Goal: Information Seeking & Learning: Check status

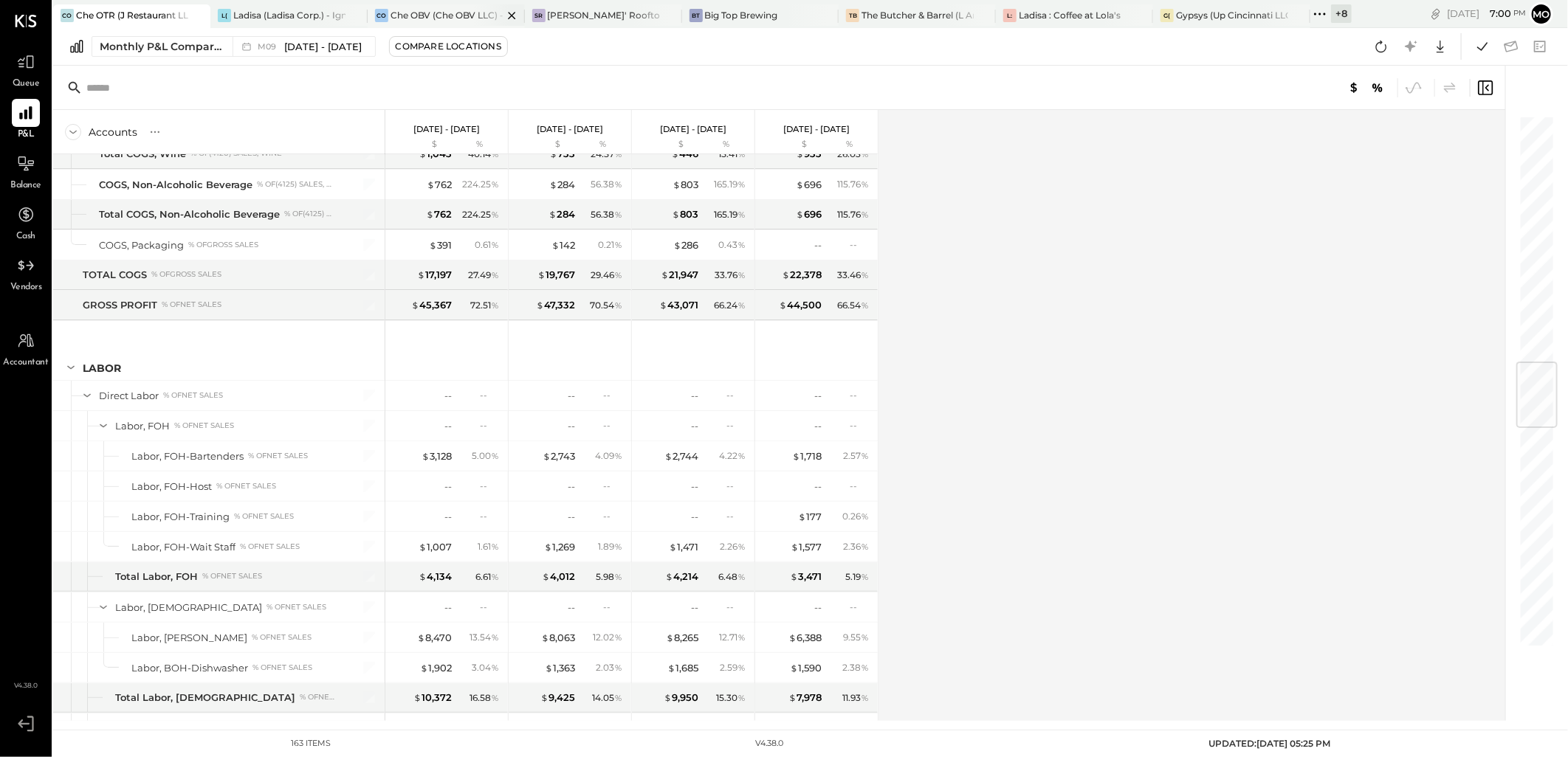
scroll to position [2094, 0]
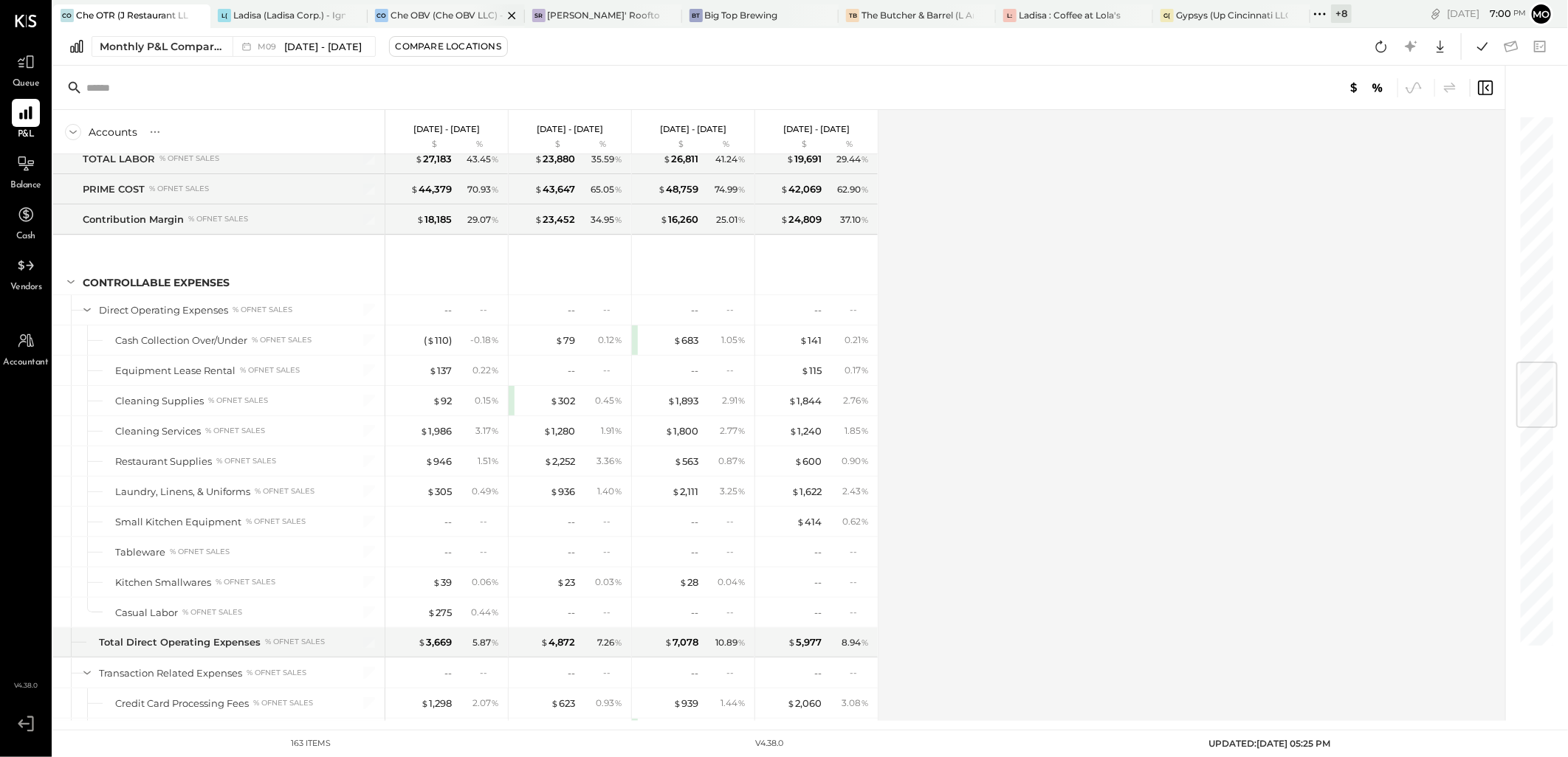
click at [406, 19] on div "Che OBV (Che OBV LLC) - Ignite" at bounding box center [446, 15] width 112 height 13
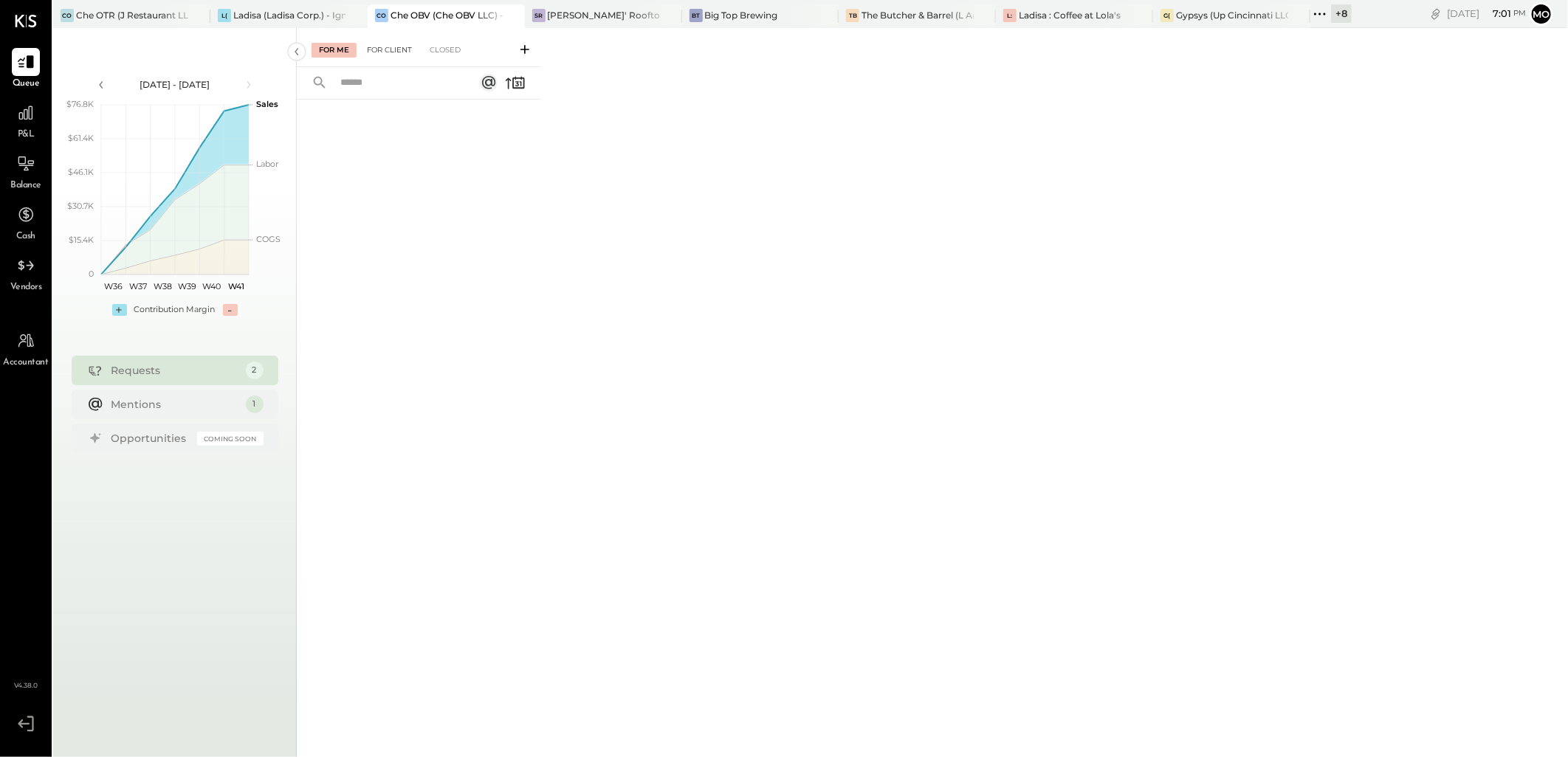
click at [393, 45] on div "For Client" at bounding box center [389, 50] width 60 height 15
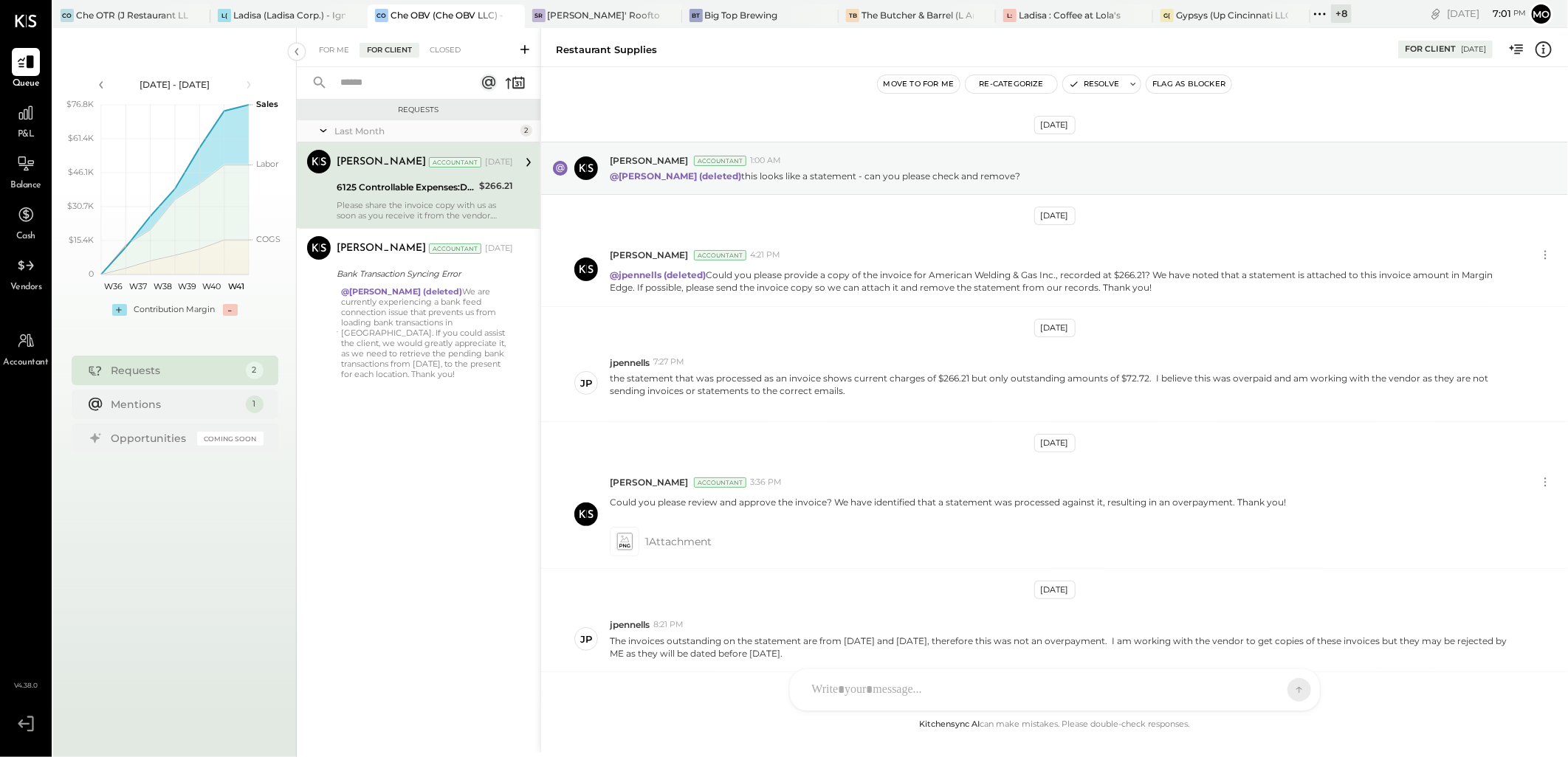
scroll to position [166, 0]
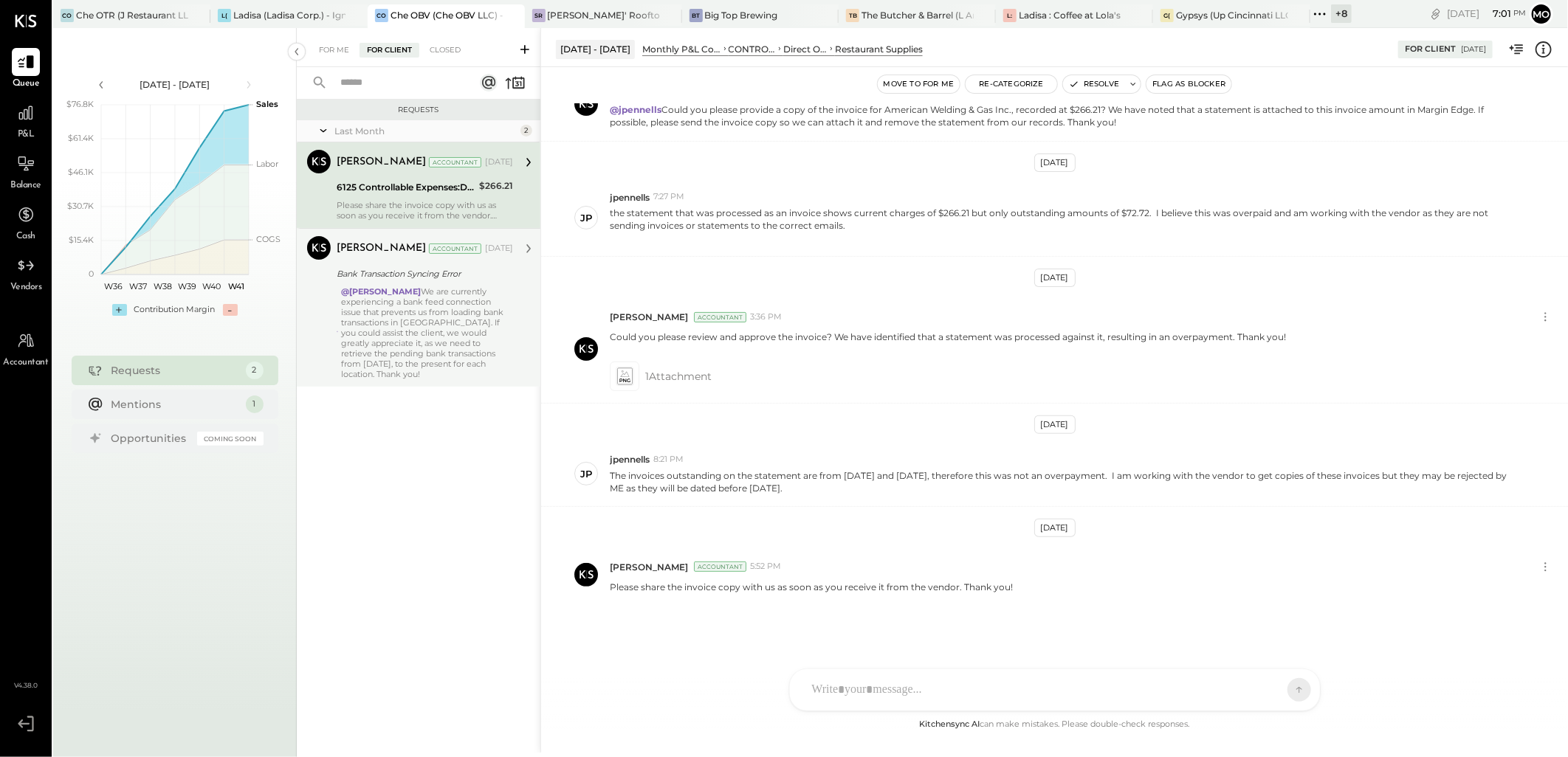
click at [374, 316] on div "@Jossiane Nicasio We are currently experiencing a bank feed connection issue th…" at bounding box center [427, 333] width 172 height 93
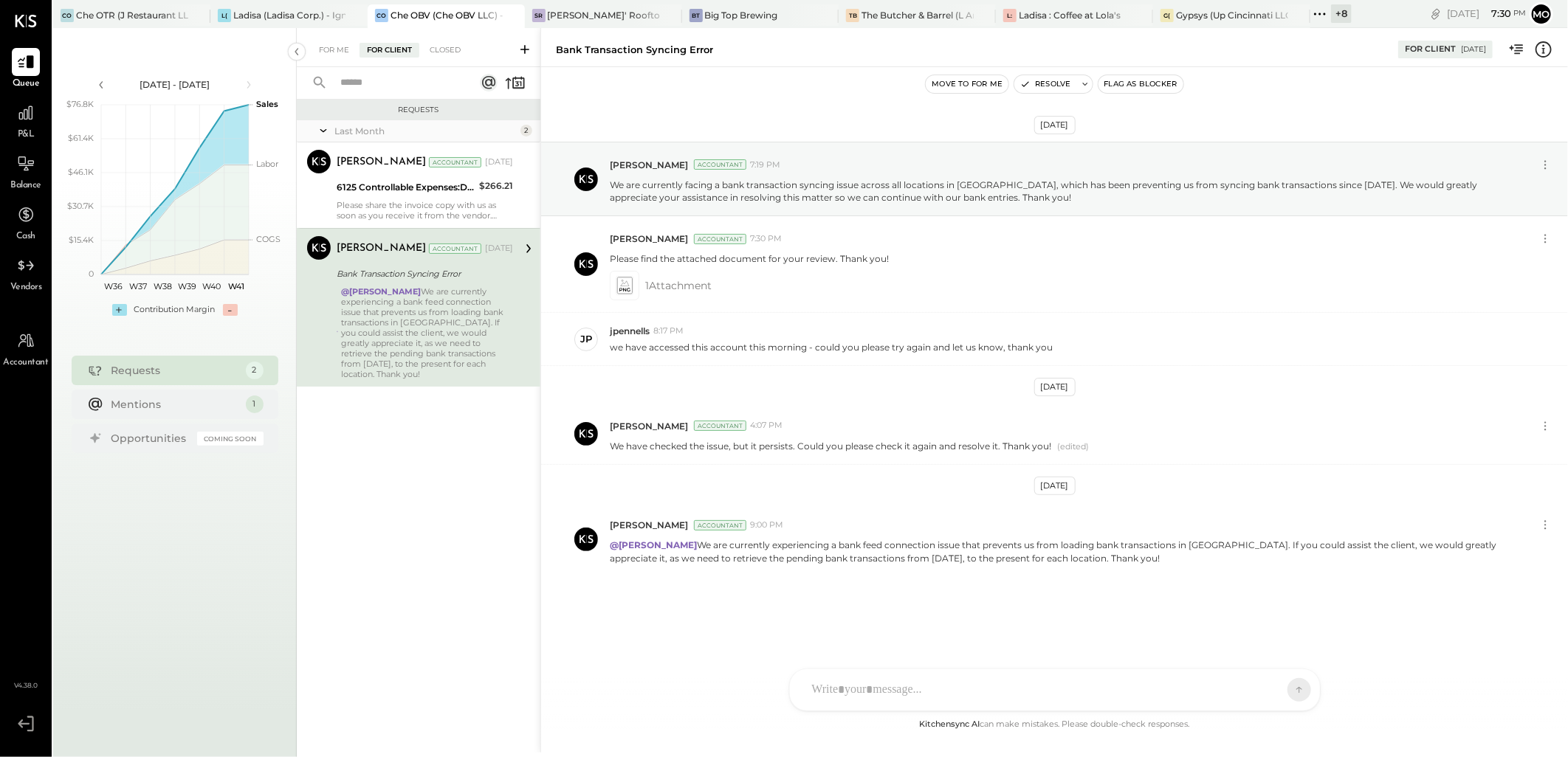
click at [27, 130] on span "P&L" at bounding box center [27, 135] width 17 height 13
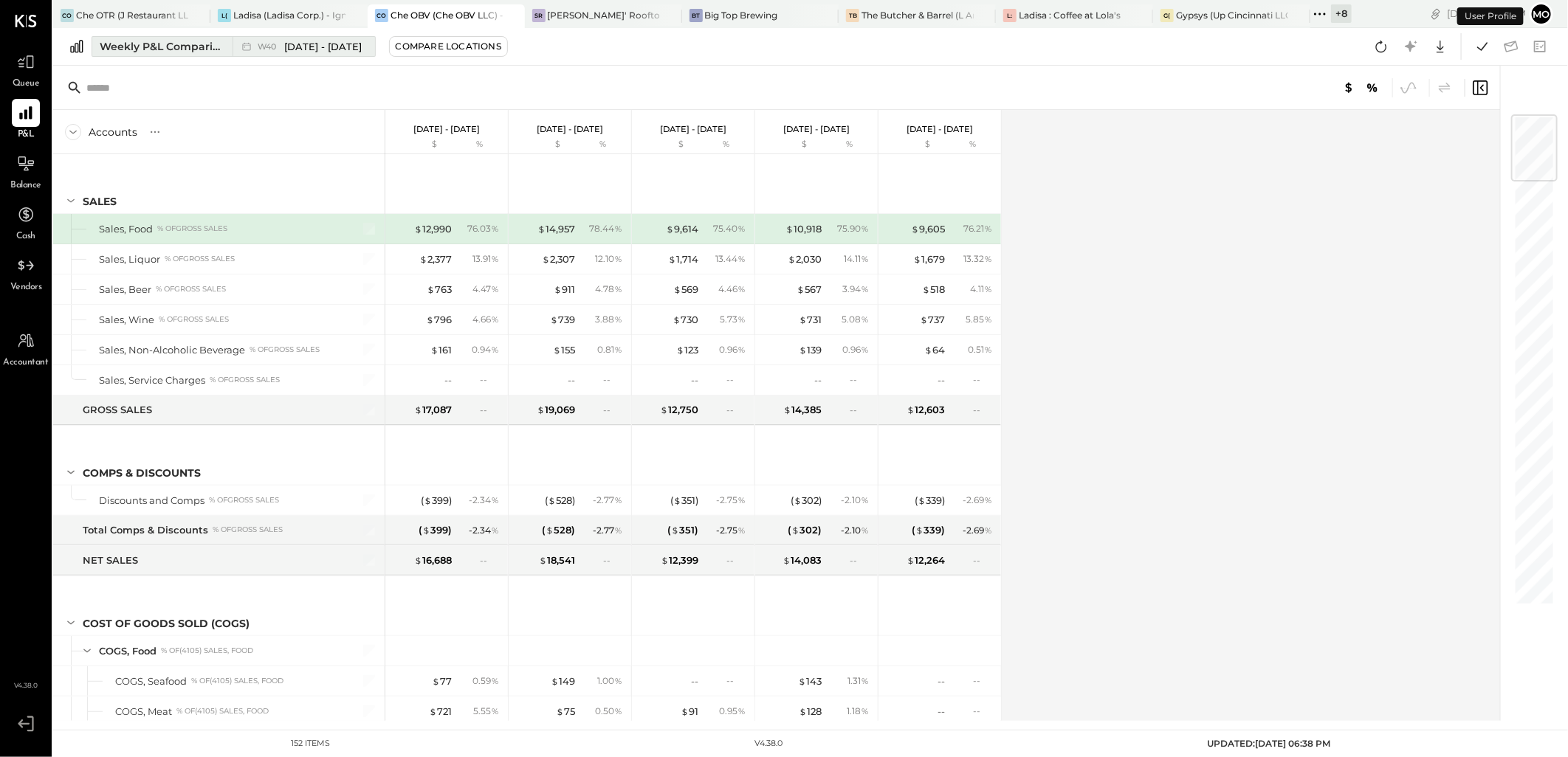
click at [180, 55] on button "Weekly P&L Comparison W40 Sep 29 - Oct 5, 2025" at bounding box center [234, 46] width 284 height 20
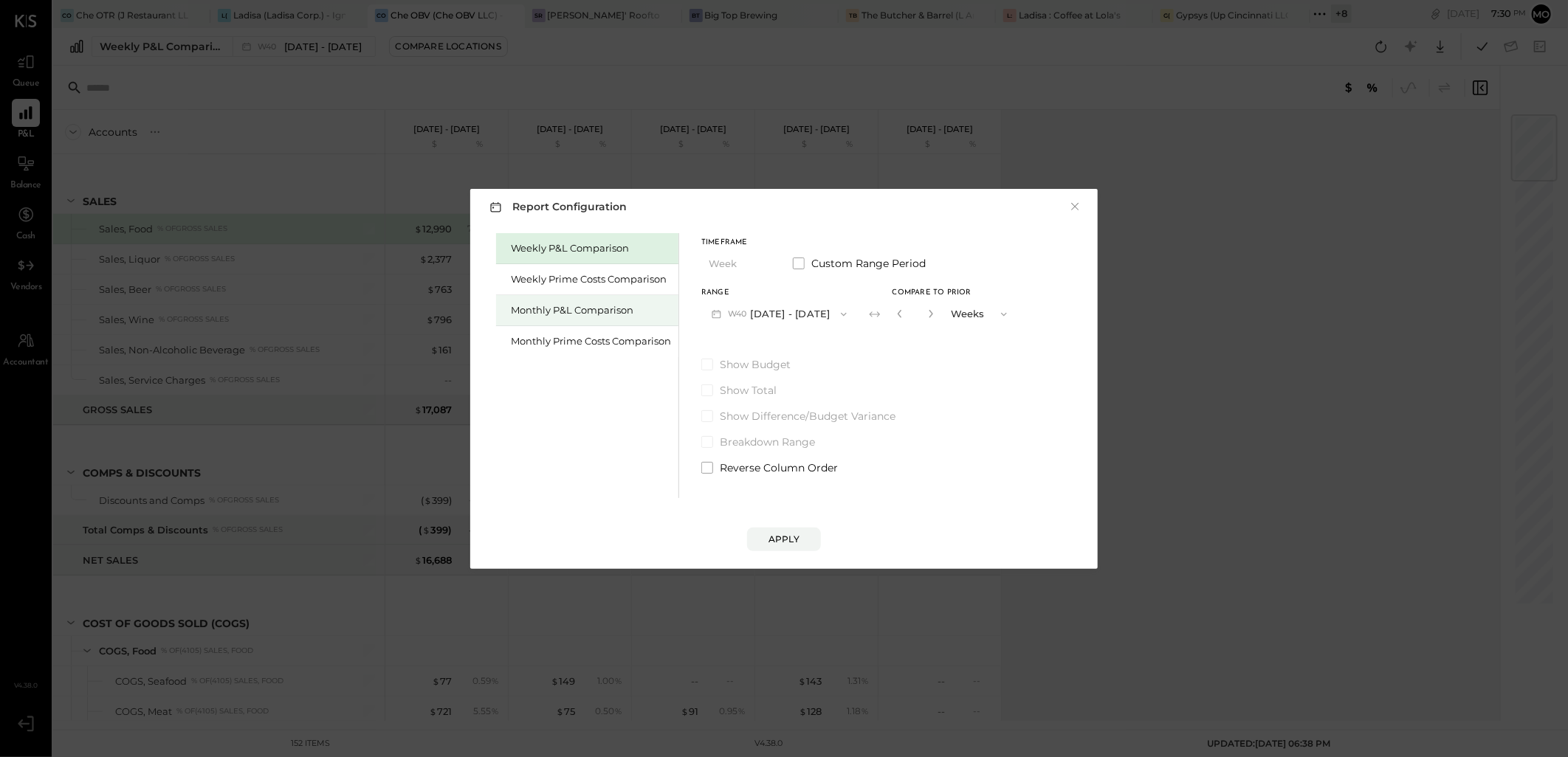
click at [535, 310] on div "Monthly P&L Comparison" at bounding box center [591, 311] width 160 height 14
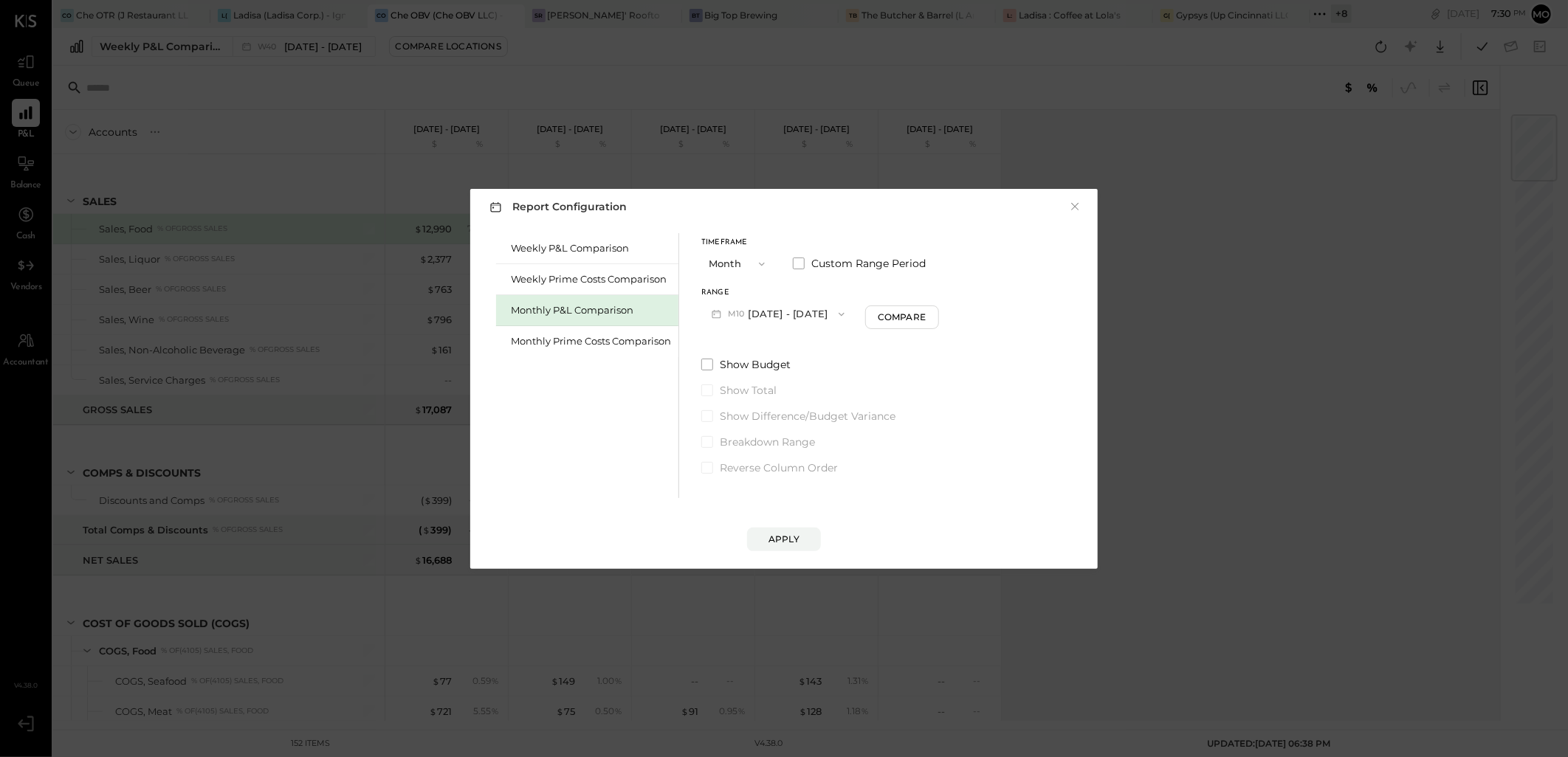
click at [794, 316] on button "M10 Oct 1 - 31, 2025" at bounding box center [778, 314] width 154 height 27
click at [779, 344] on span "[DATE] - [DATE]" at bounding box center [773, 347] width 70 height 13
click at [899, 319] on div "Compare" at bounding box center [904, 317] width 48 height 13
click at [926, 313] on icon "button" at bounding box center [930, 313] width 9 height 9
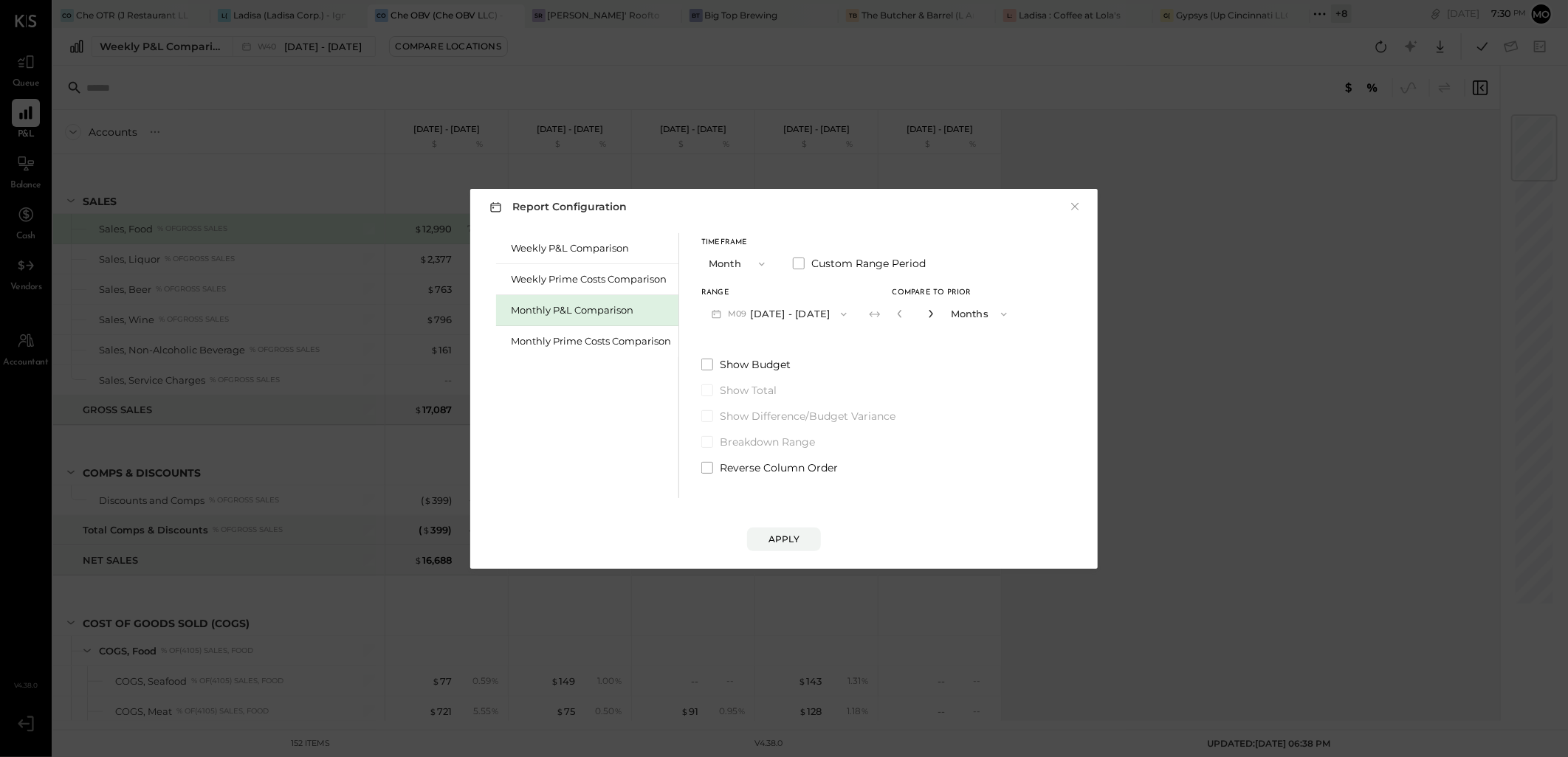
click at [926, 313] on icon "button" at bounding box center [930, 313] width 9 height 9
type input "*"
click at [802, 539] on button "Apply" at bounding box center [784, 540] width 74 height 24
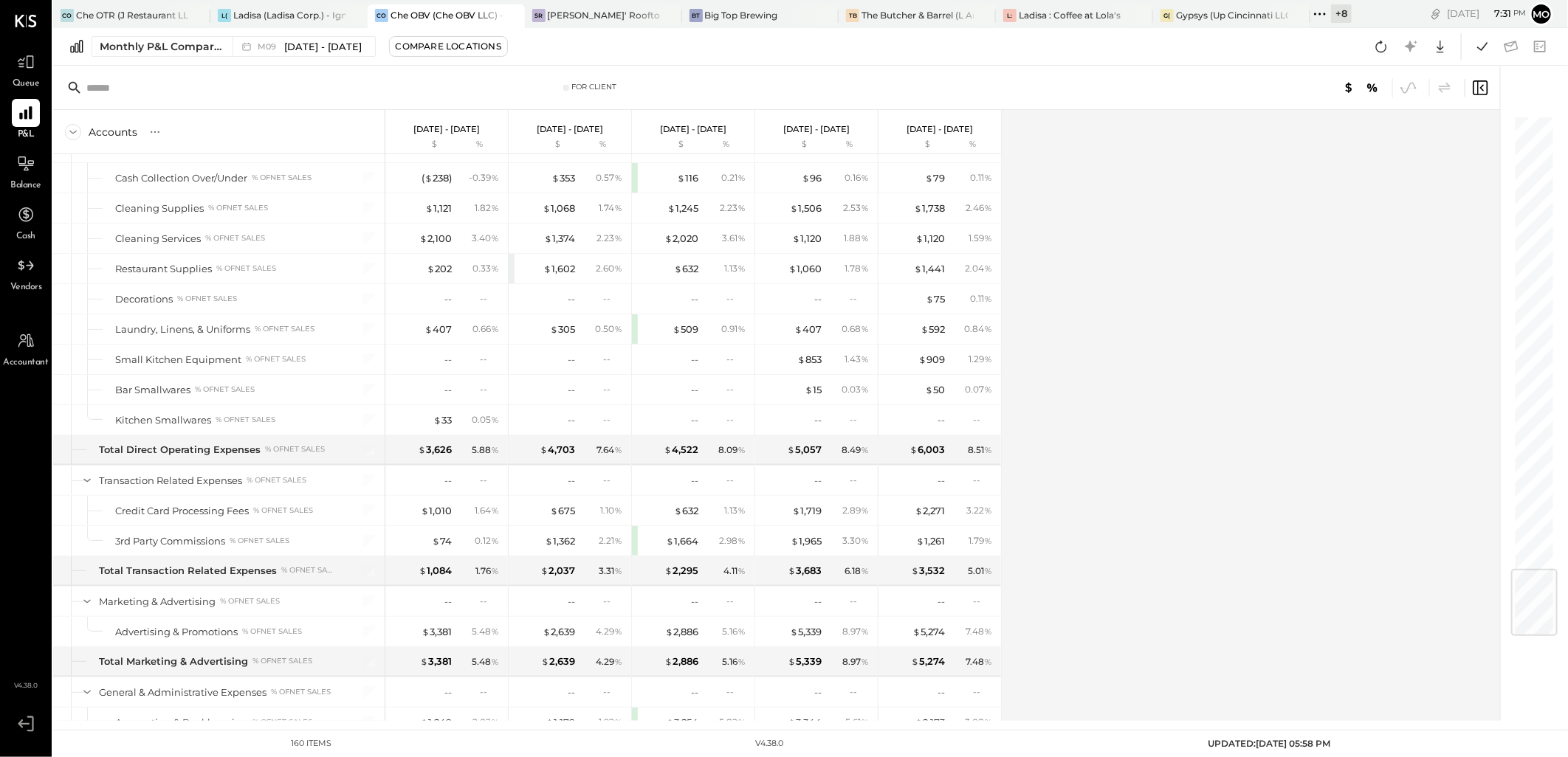
scroll to position [3862, 0]
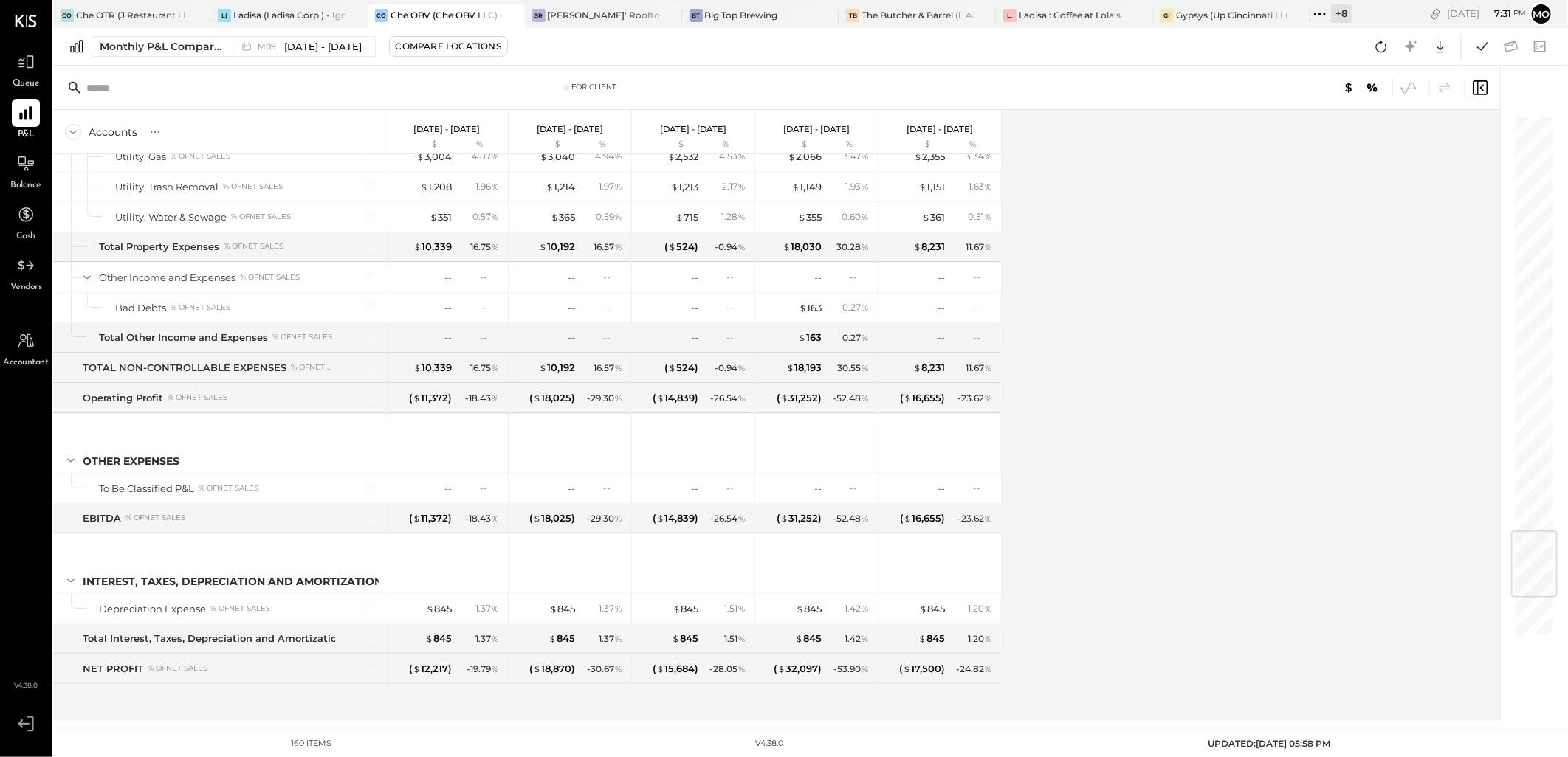
click at [1382, 49] on icon at bounding box center [1381, 46] width 19 height 19
click at [1473, 47] on icon at bounding box center [1482, 46] width 19 height 19
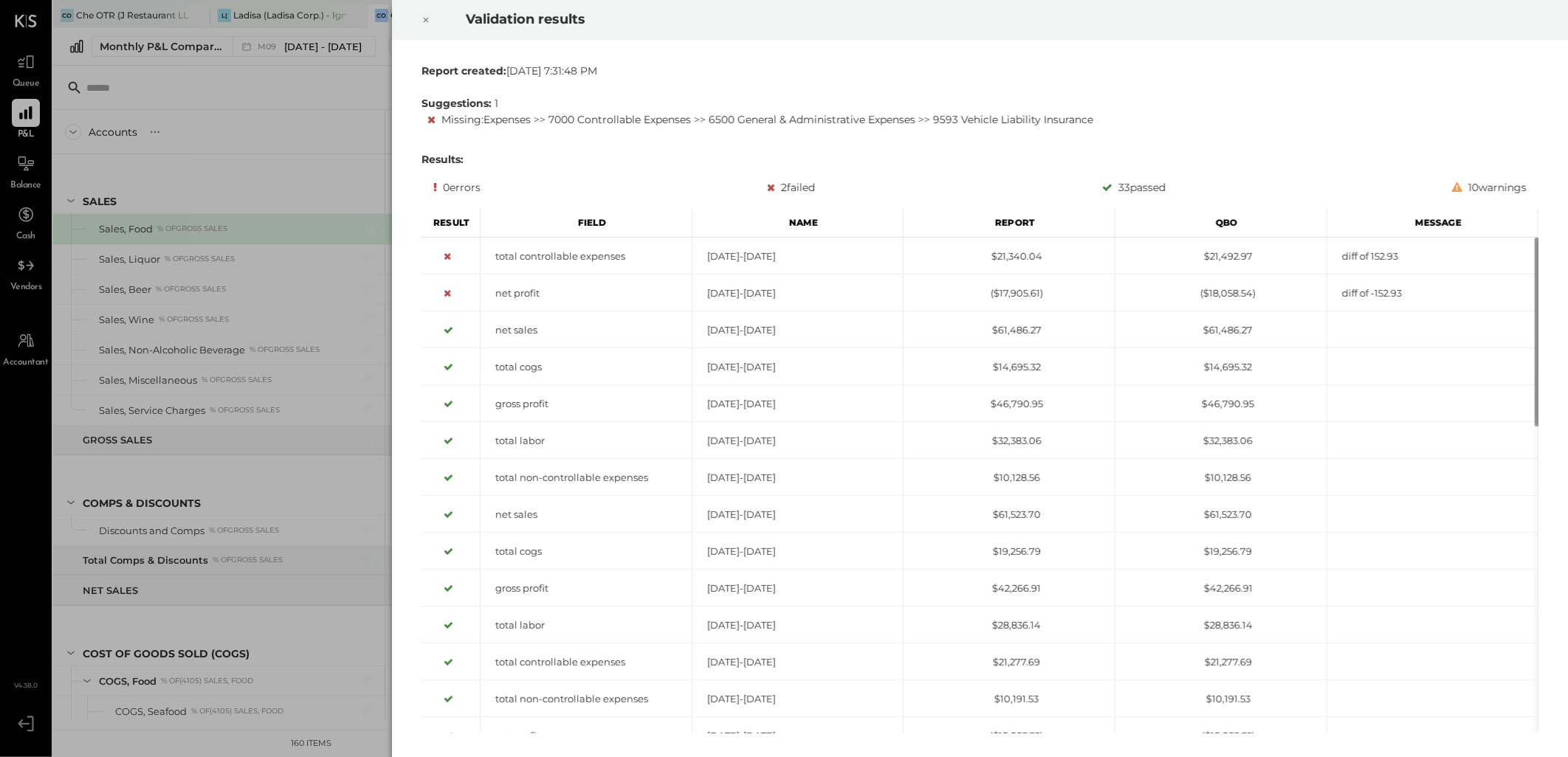
click at [424, 20] on icon at bounding box center [425, 20] width 9 height 18
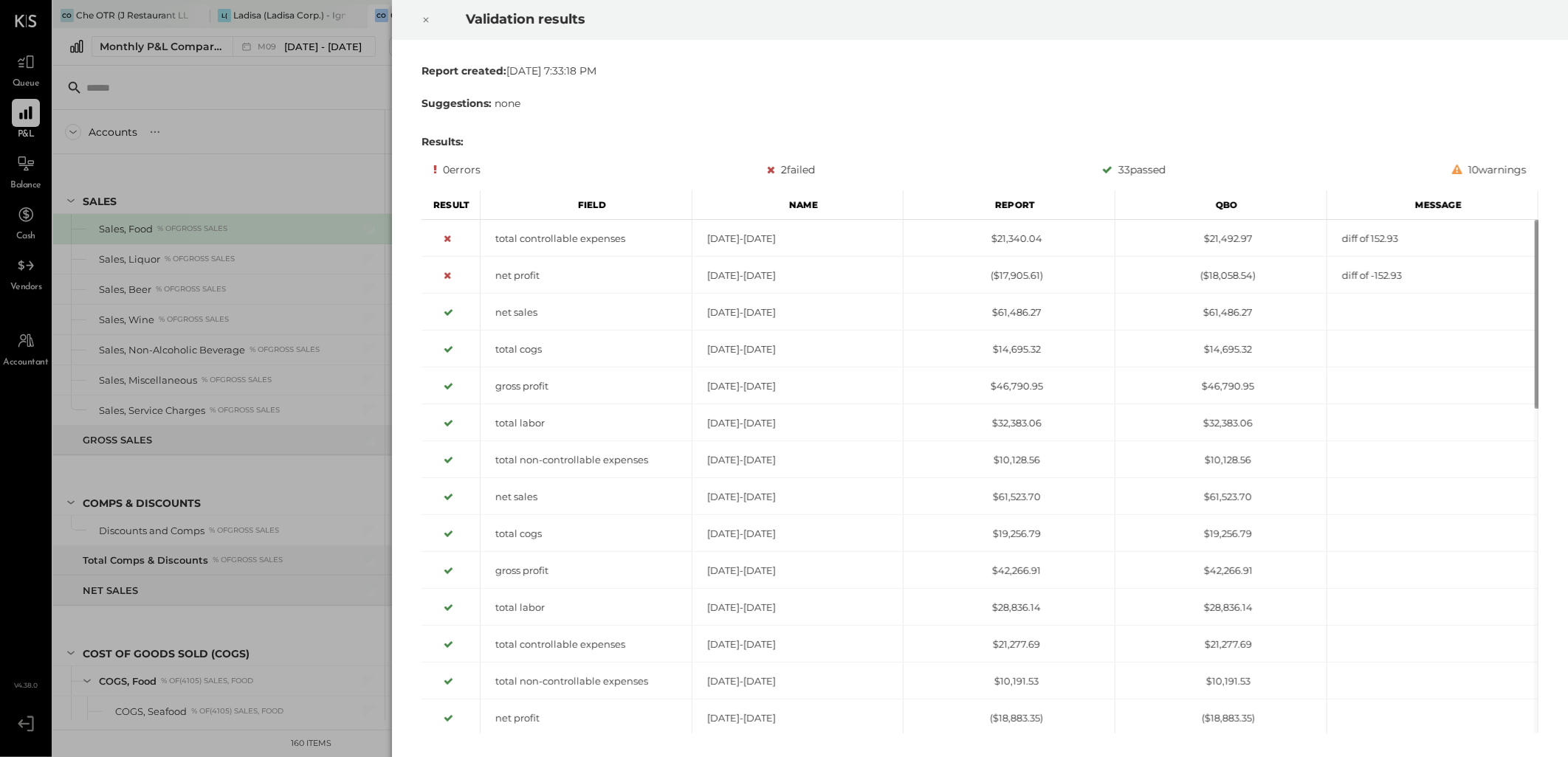
click at [426, 19] on icon at bounding box center [425, 20] width 9 height 18
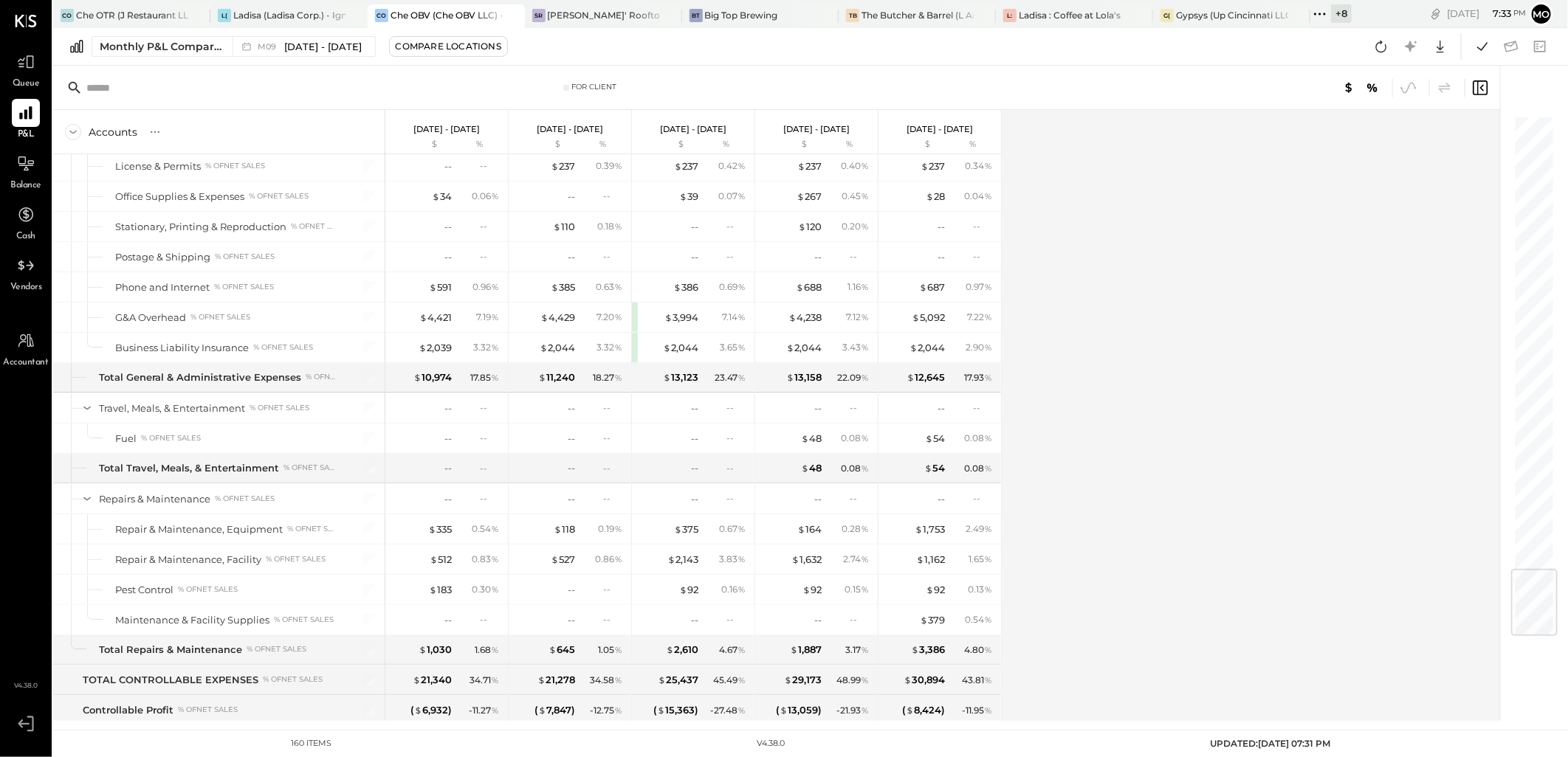
scroll to position [3862, 0]
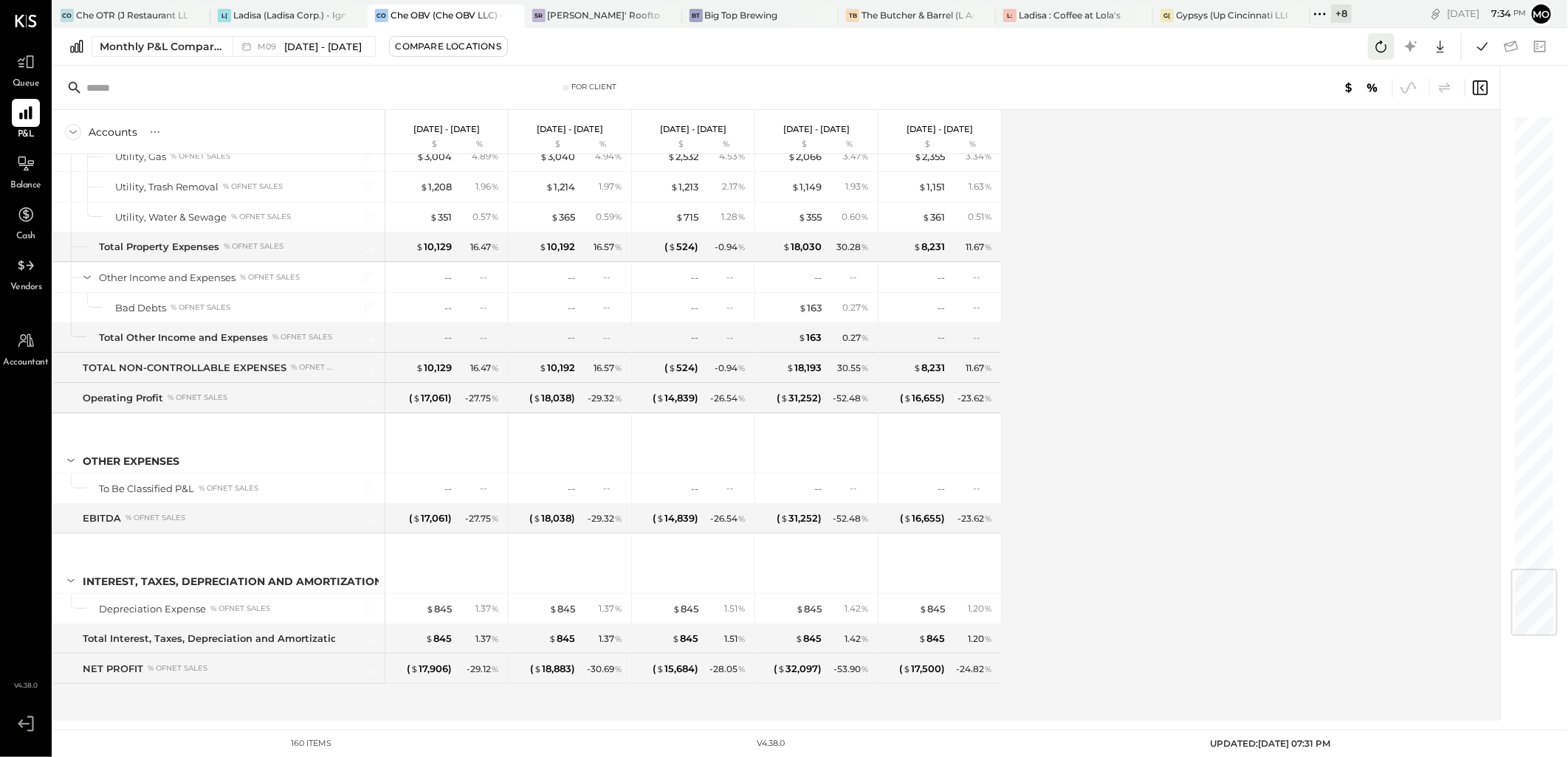
click at [1375, 43] on icon at bounding box center [1381, 46] width 19 height 19
click at [1482, 46] on icon at bounding box center [1482, 46] width 19 height 19
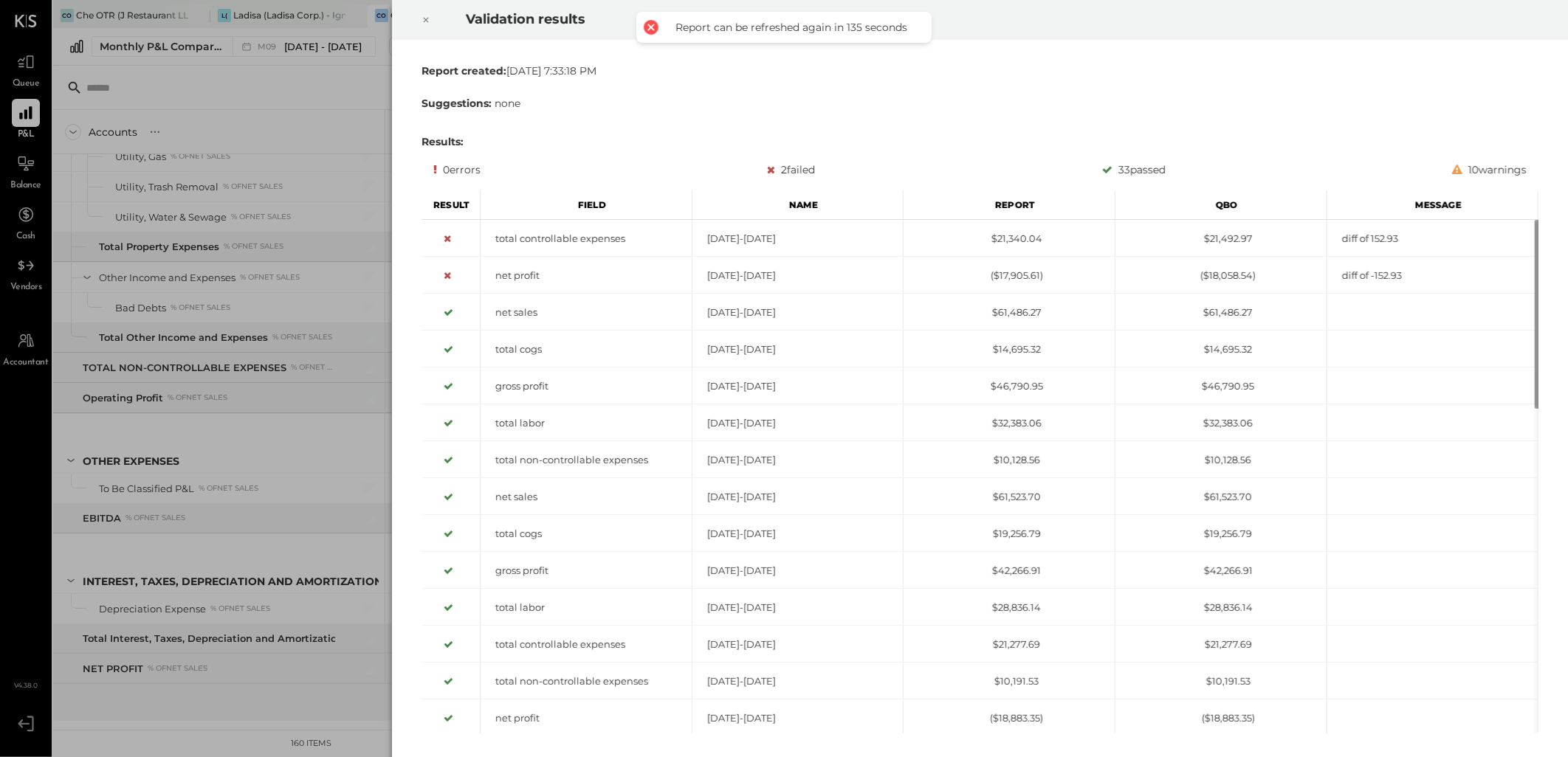
click at [421, 22] on icon at bounding box center [425, 20] width 9 height 18
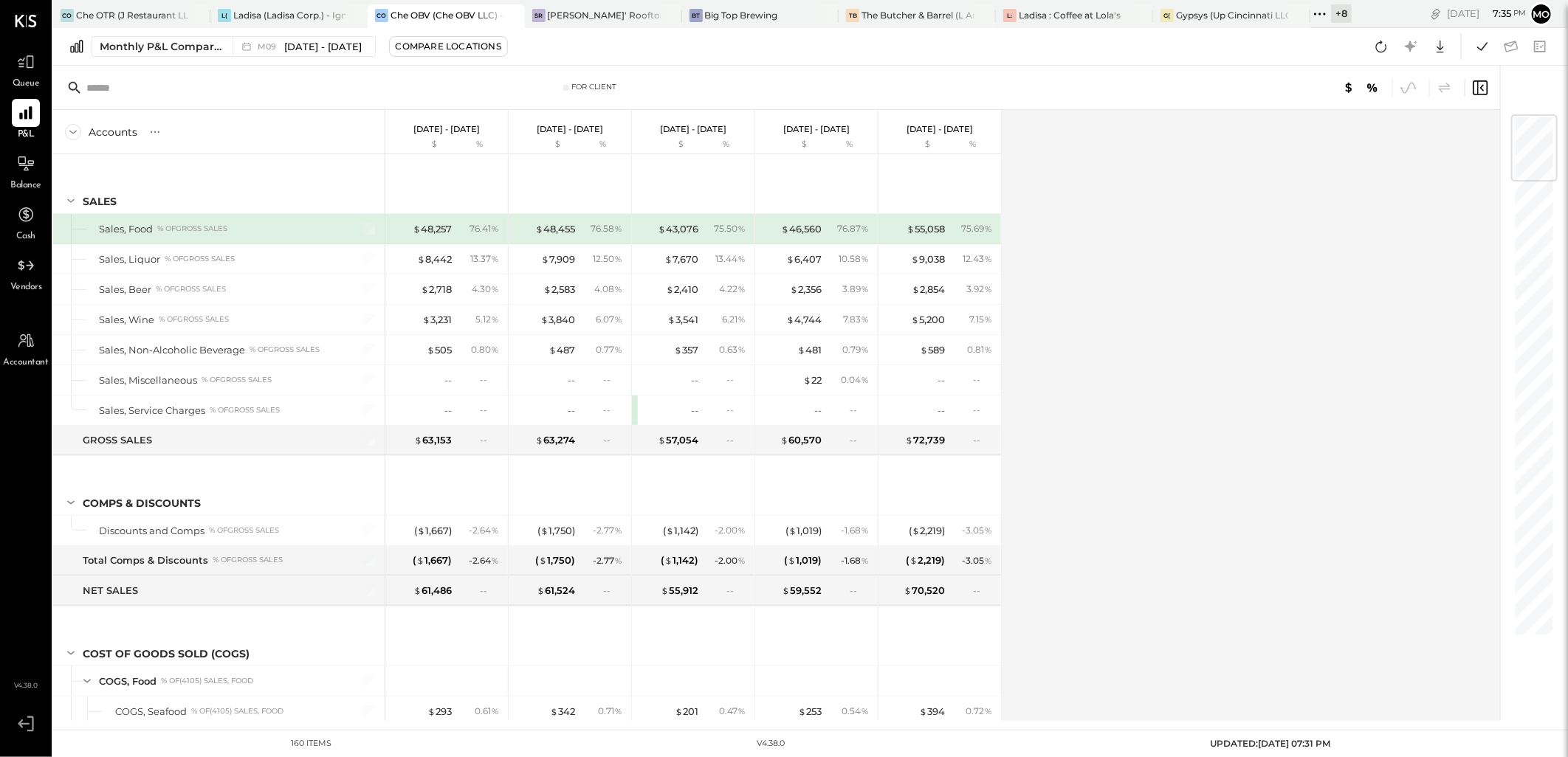
click at [1384, 46] on div "Validation results Report created: [DATE] 7:34:31 PM Suggestions: none Results:…" at bounding box center [784, 378] width 1568 height 757
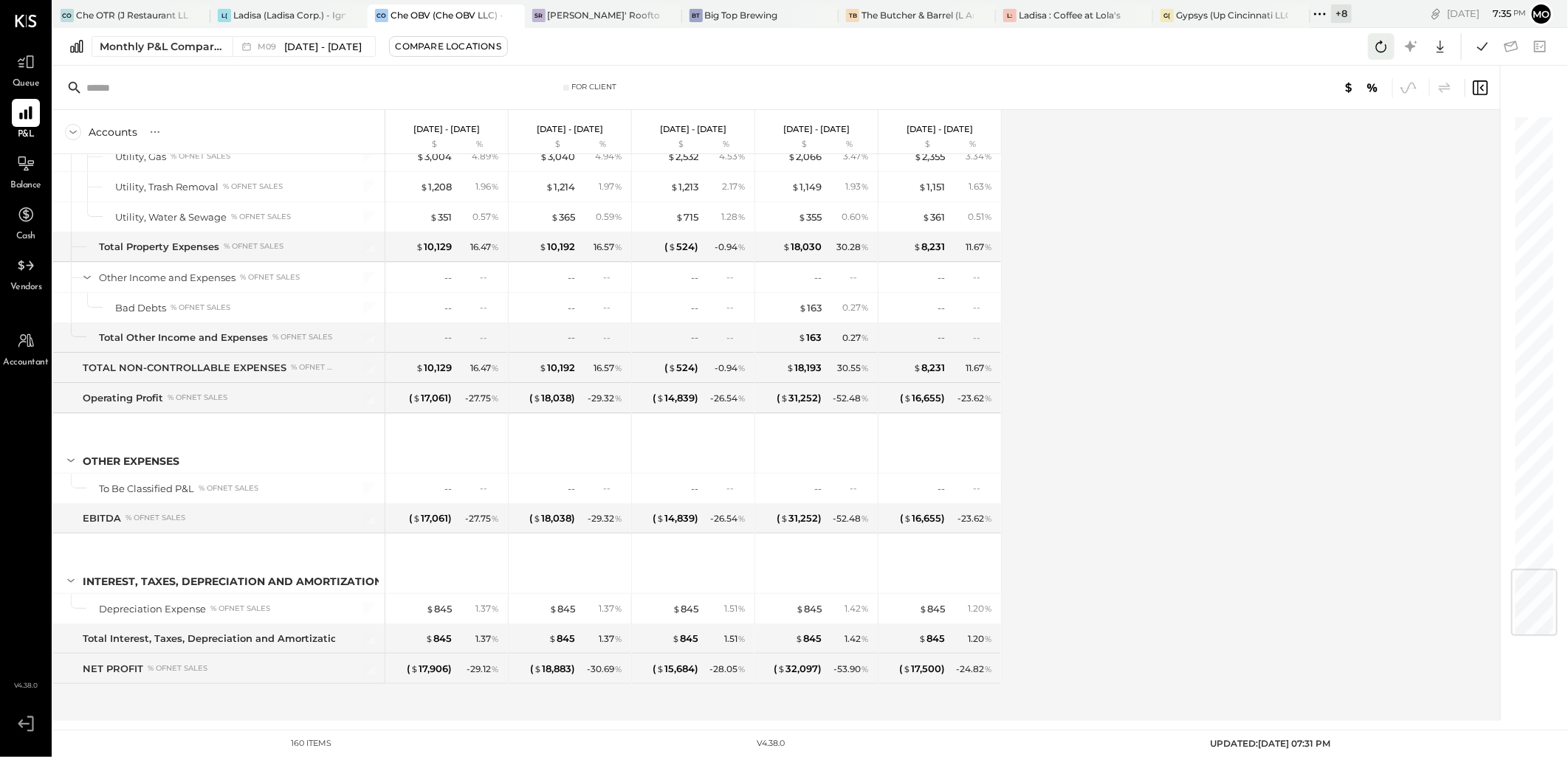
click at [1375, 43] on icon at bounding box center [1381, 46] width 19 height 19
